Goal: Task Accomplishment & Management: Use online tool/utility

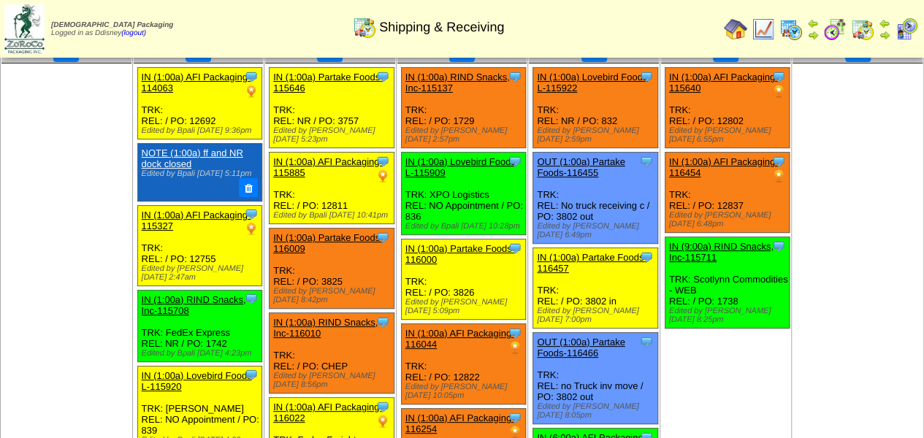
scroll to position [54, 0]
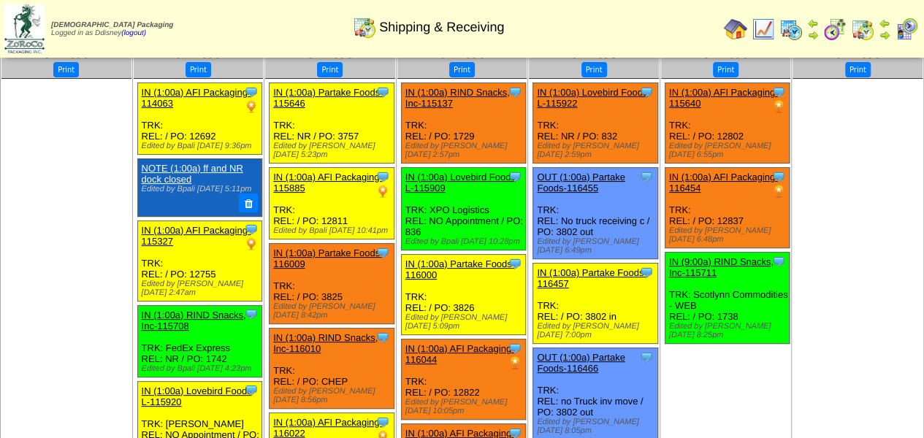
click at [818, 119] on ul at bounding box center [858, 188] width 130 height 219
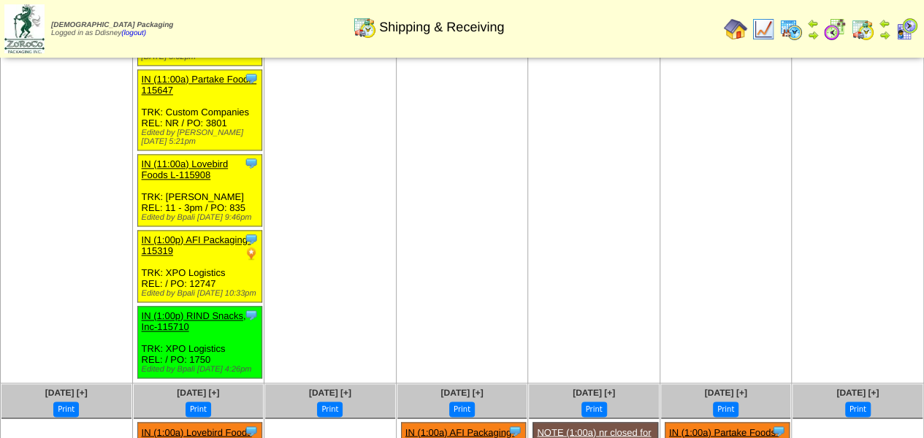
scroll to position [972, 0]
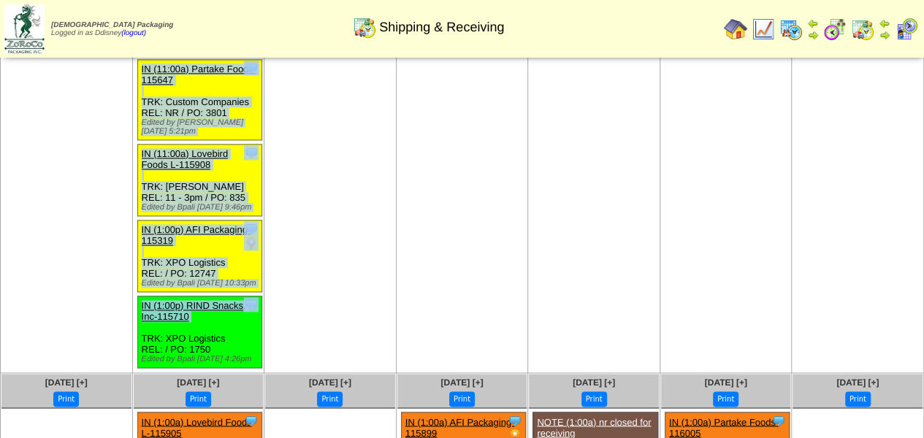
drag, startPoint x: 129, startPoint y: 267, endPoint x: 232, endPoint y: 297, distance: 107.1
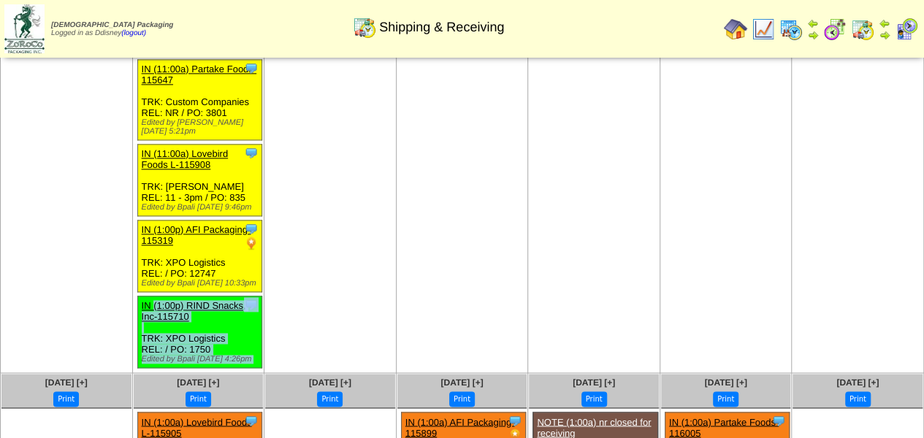
drag, startPoint x: 267, startPoint y: 332, endPoint x: 134, endPoint y: 269, distance: 146.7
copy tr "IN (1:00p) RIND Snacks, Inc-115710 RIND Snacks, Inc. ScheduleID: 115710 2000 LB…"
click at [243, 299] on div "Clone Item IN (1:00p) RIND Snacks, Inc-115710 RIND Snacks, Inc. ScheduleID: 115…" at bounding box center [199, 332] width 124 height 72
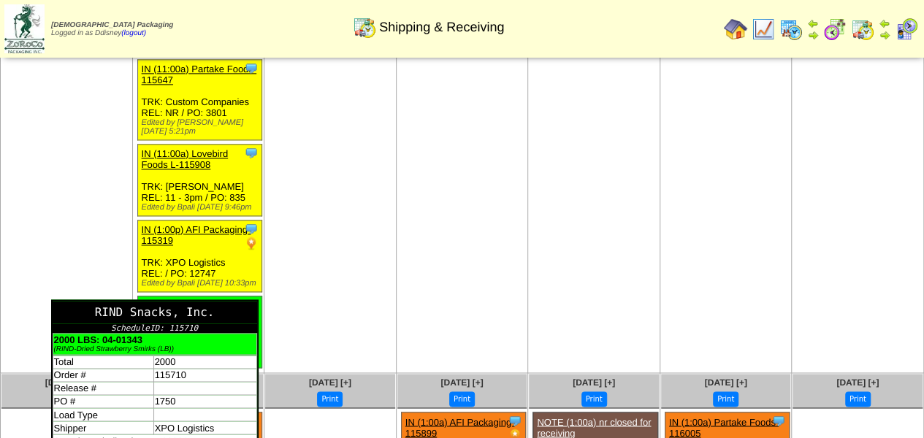
click at [209, 435] on td "Strawberry bella Viva 174833304" at bounding box center [155, 441] width 204 height 13
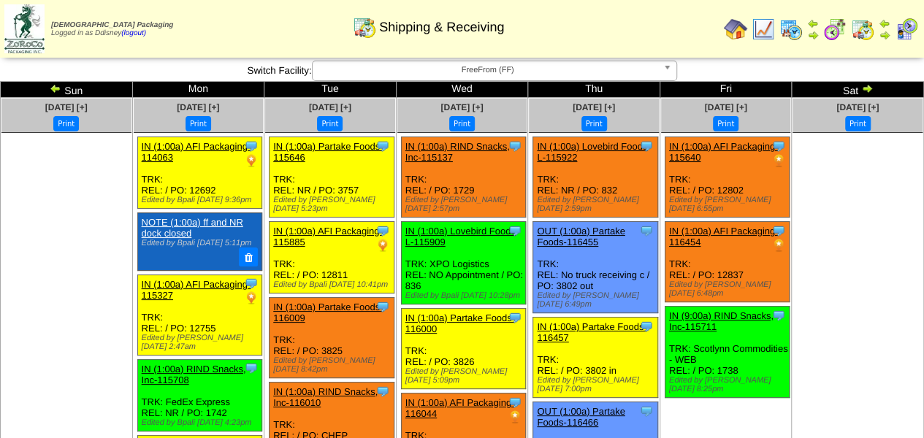
click at [232, 364] on link "IN (1:00a) RIND Snacks, Inc-115708" at bounding box center [194, 375] width 104 height 22
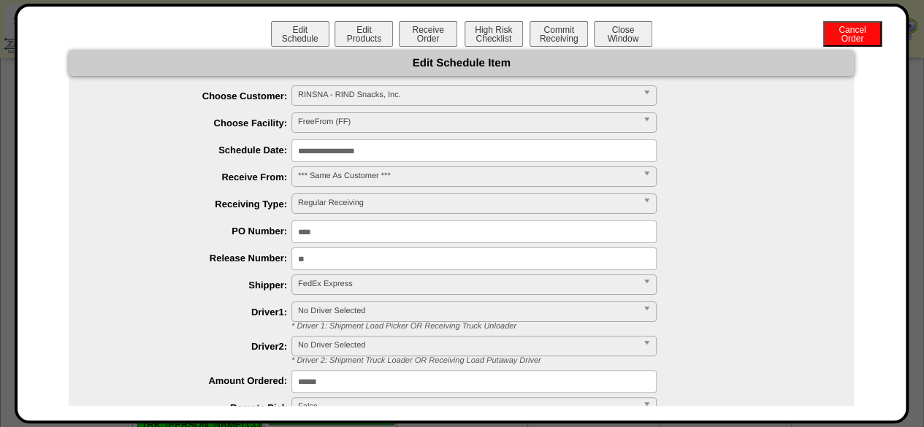
scroll to position [479, 0]
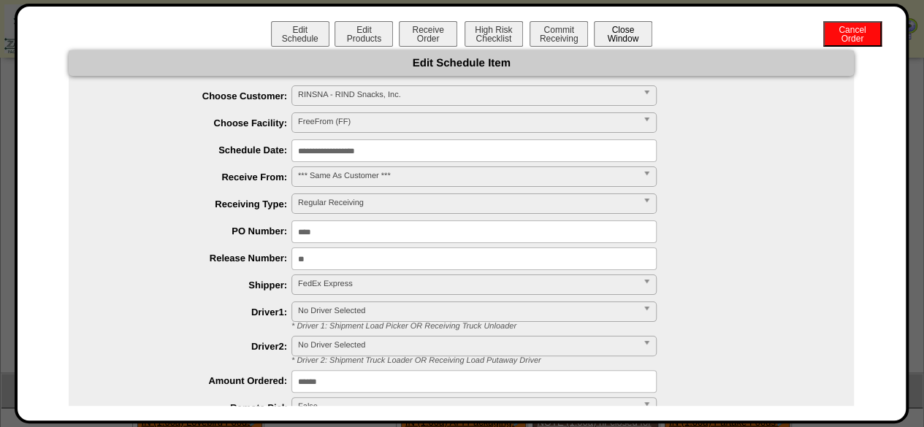
click at [615, 34] on button "Close Window" at bounding box center [623, 34] width 58 height 26
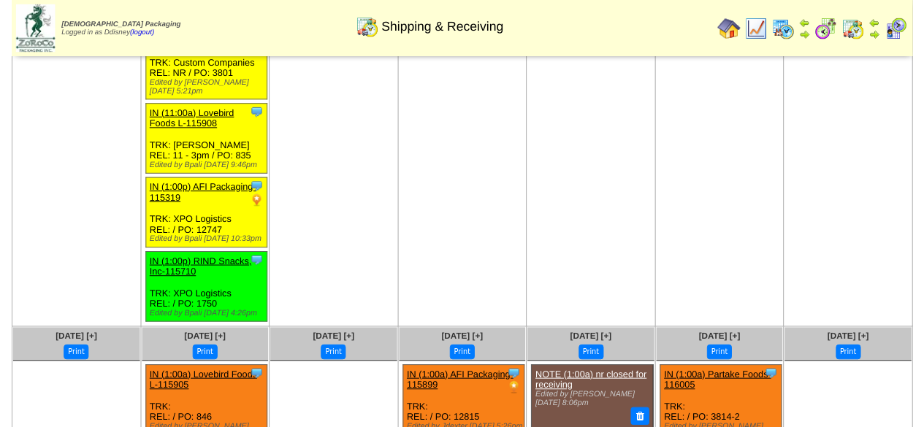
scroll to position [1023, 0]
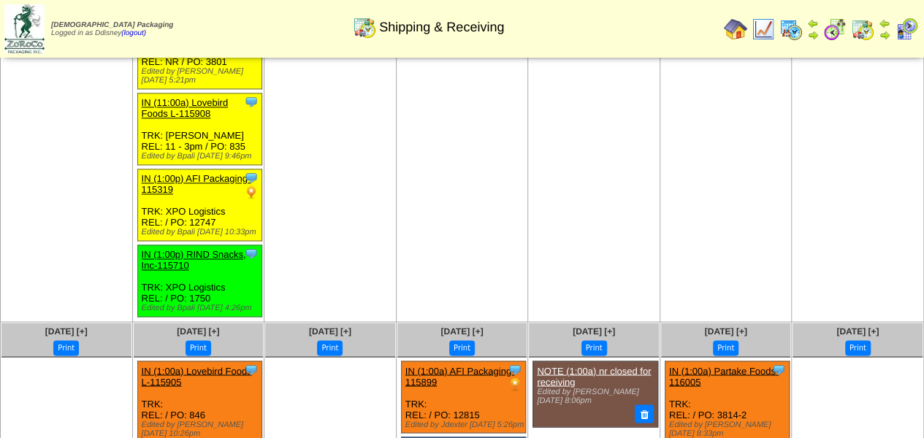
click at [196, 249] on link "IN (1:00p) RIND Snacks, Inc-115710" at bounding box center [194, 260] width 104 height 22
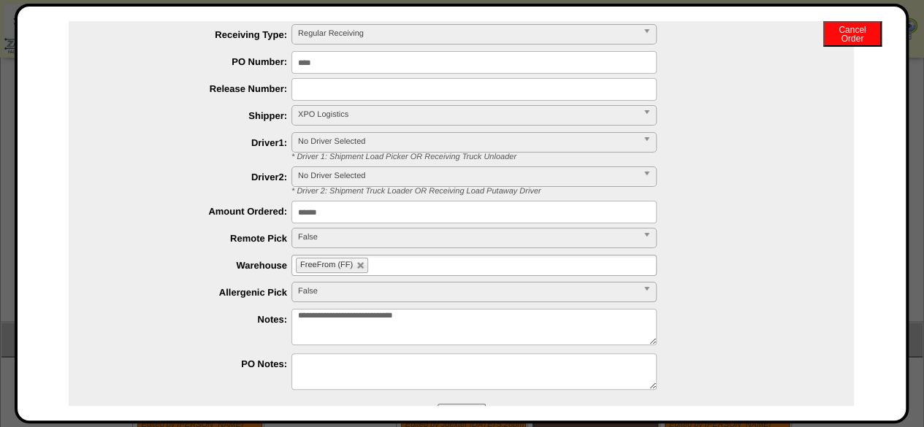
scroll to position [191, 0]
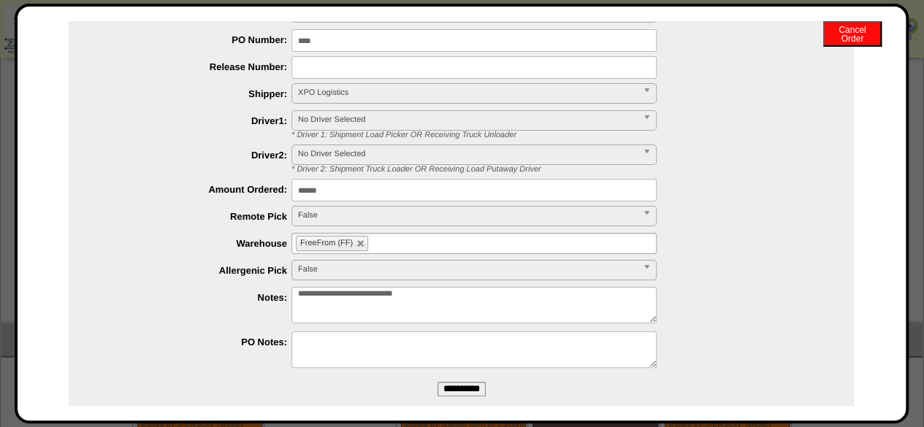
drag, startPoint x: 438, startPoint y: 292, endPoint x: 393, endPoint y: 288, distance: 45.5
click at [393, 288] on textarea "**********" at bounding box center [474, 305] width 365 height 37
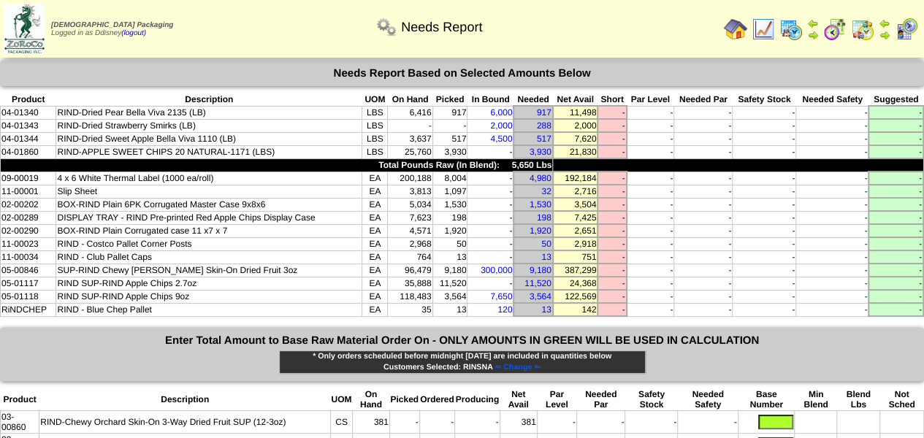
click at [867, 29] on img at bounding box center [862, 29] width 23 height 23
